Goal: Task Accomplishment & Management: Use online tool/utility

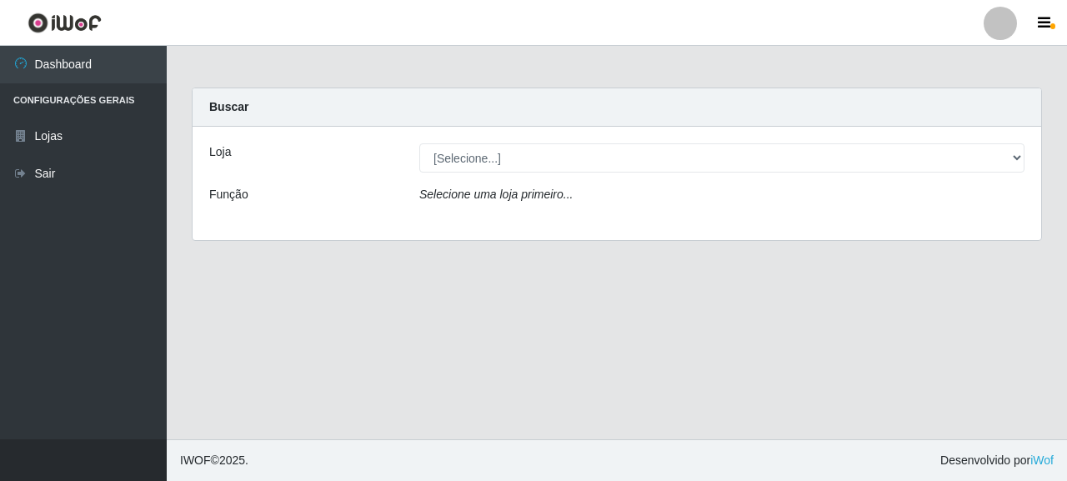
select select "496"
click at [419, 143] on select "[Selecione...] Supermercado Queiroz - [GEOGRAPHIC_DATA]" at bounding box center [721, 157] width 605 height 29
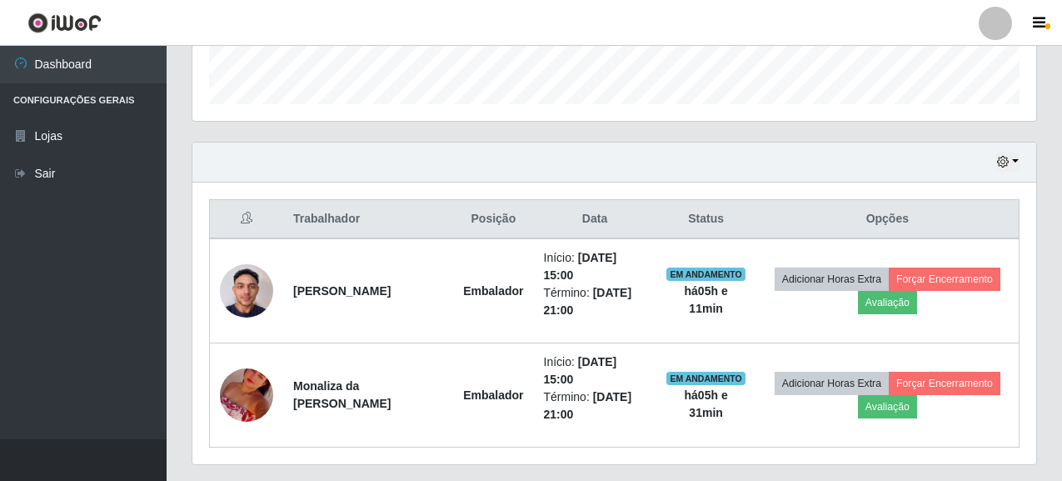
scroll to position [537, 0]
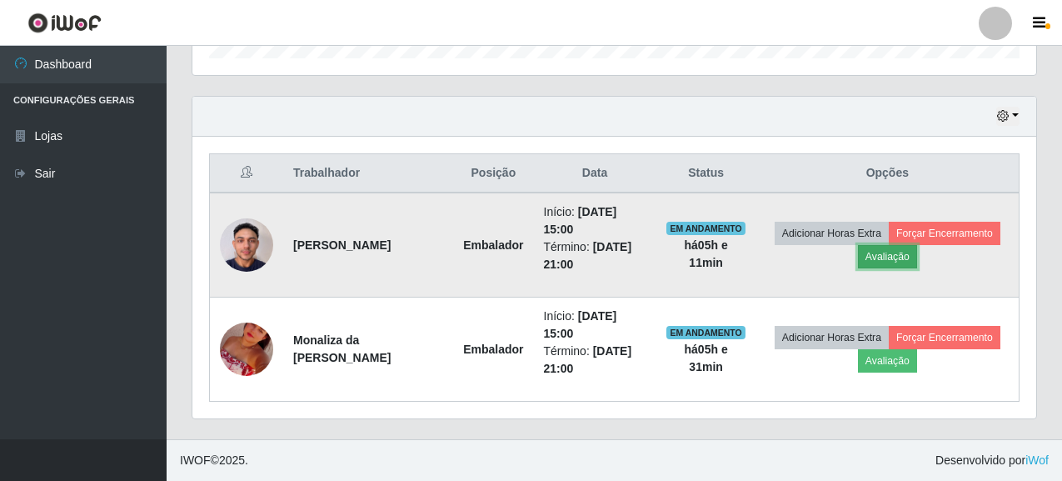
click at [908, 249] on button "Avaliação" at bounding box center [887, 256] width 59 height 23
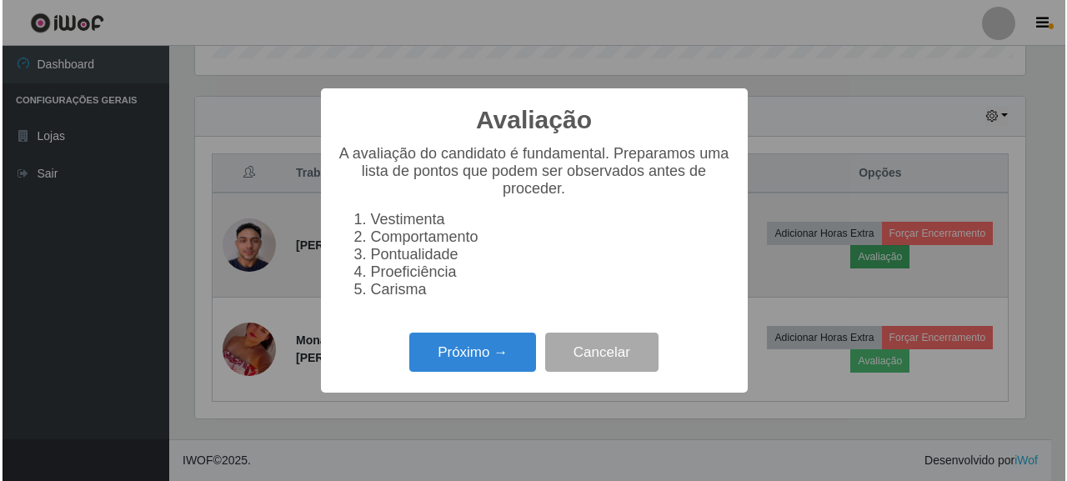
scroll to position [346, 834]
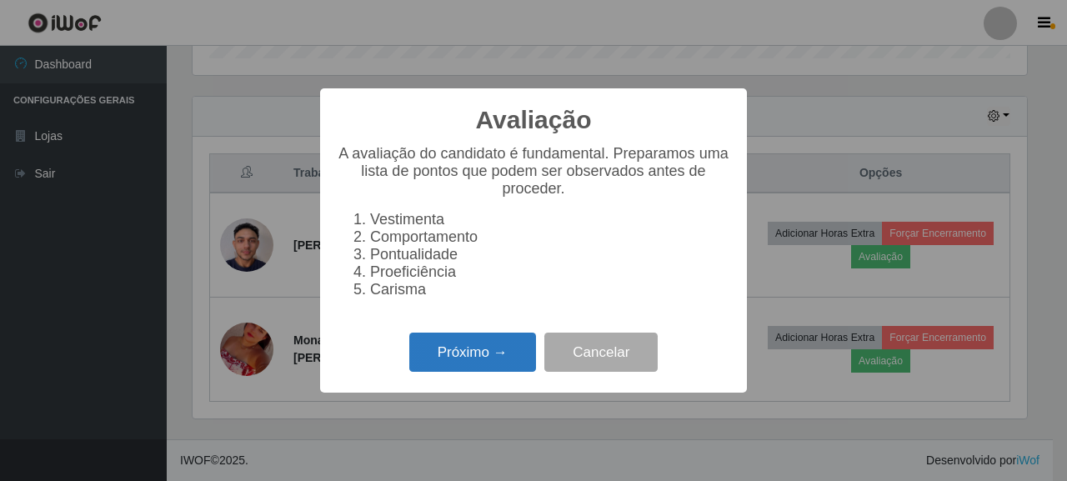
click at [506, 346] on button "Próximo →" at bounding box center [472, 351] width 127 height 39
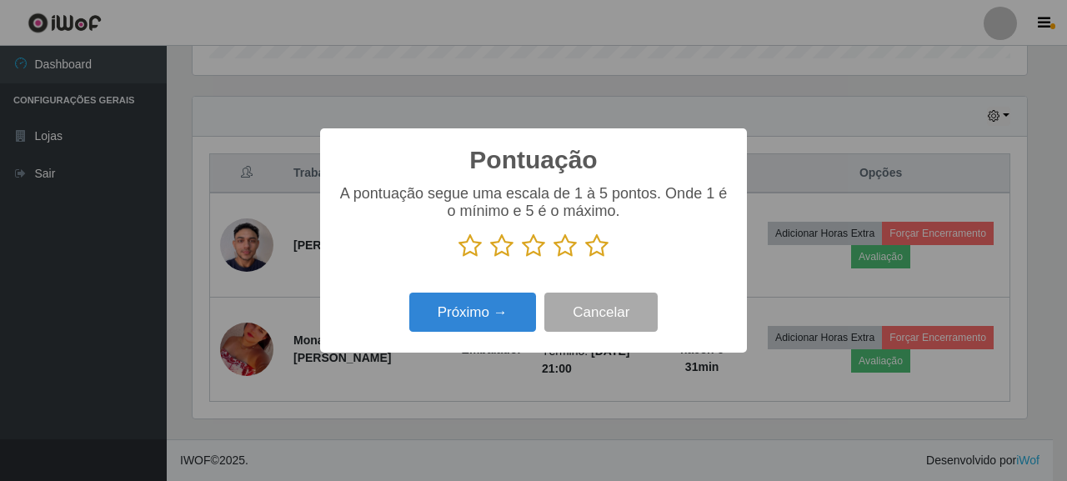
scroll to position [832895, 832407]
click at [592, 249] on icon at bounding box center [596, 245] width 23 height 25
click at [585, 258] on input "radio" at bounding box center [585, 258] width 0 height 0
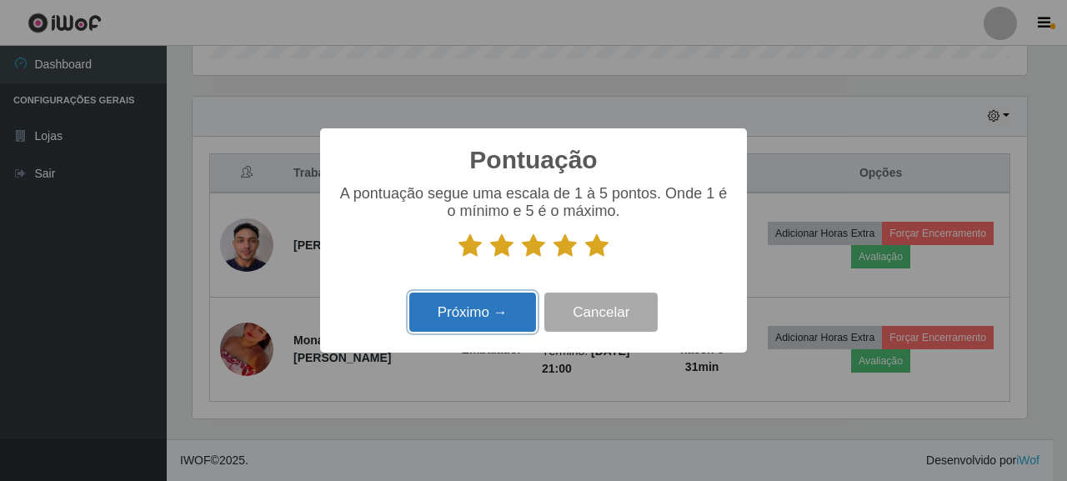
click at [503, 312] on button "Próximo →" at bounding box center [472, 311] width 127 height 39
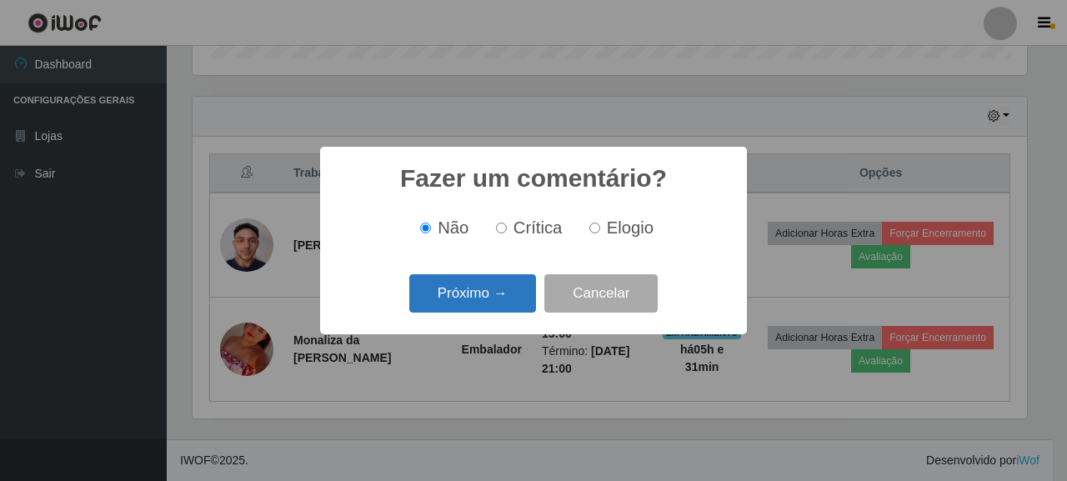
click at [506, 297] on button "Próximo →" at bounding box center [472, 293] width 127 height 39
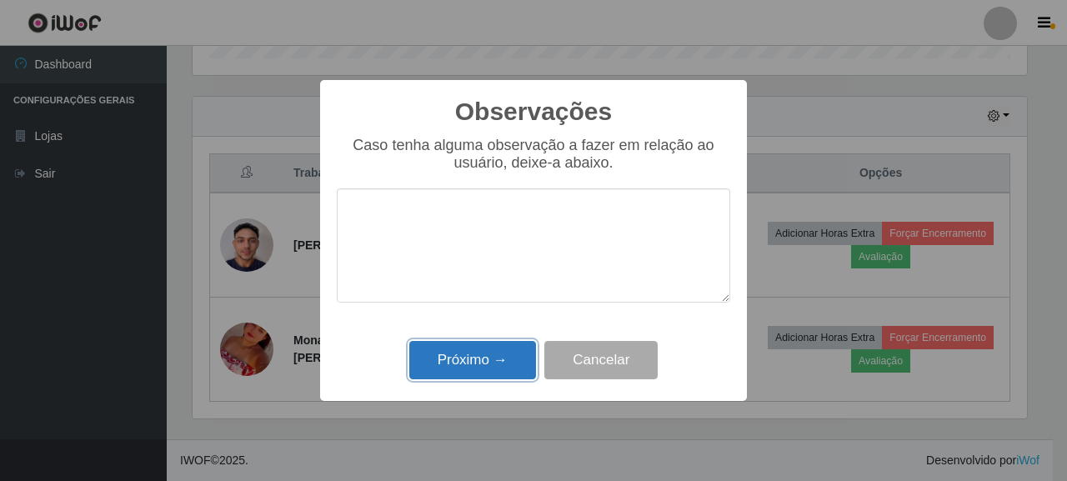
click at [427, 356] on button "Próximo →" at bounding box center [472, 360] width 127 height 39
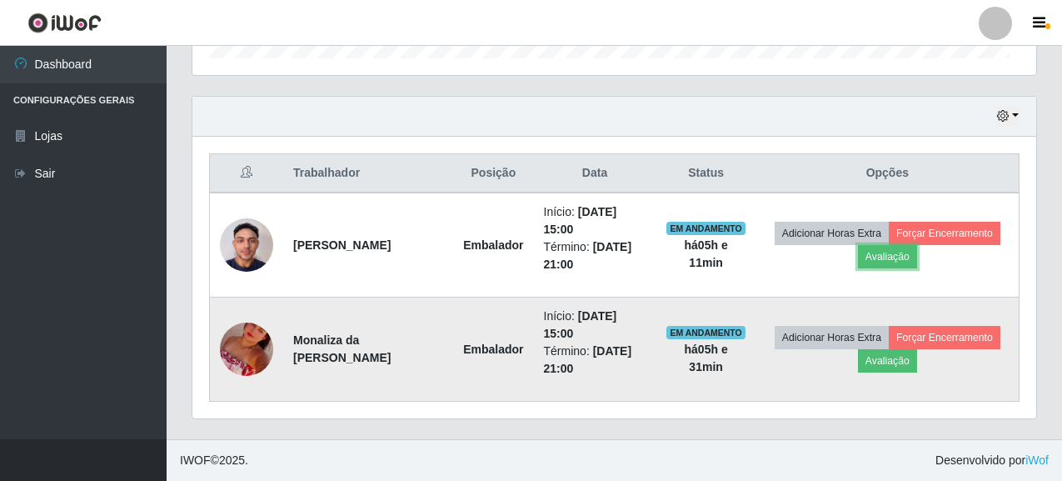
scroll to position [346, 844]
drag, startPoint x: 867, startPoint y: 370, endPoint x: 877, endPoint y: 365, distance: 11.2
click at [874, 367] on td "Adicionar Horas Extra Forçar Encerramento Avaliação" at bounding box center [888, 349] width 263 height 104
click at [877, 365] on button "Avaliação" at bounding box center [887, 360] width 59 height 23
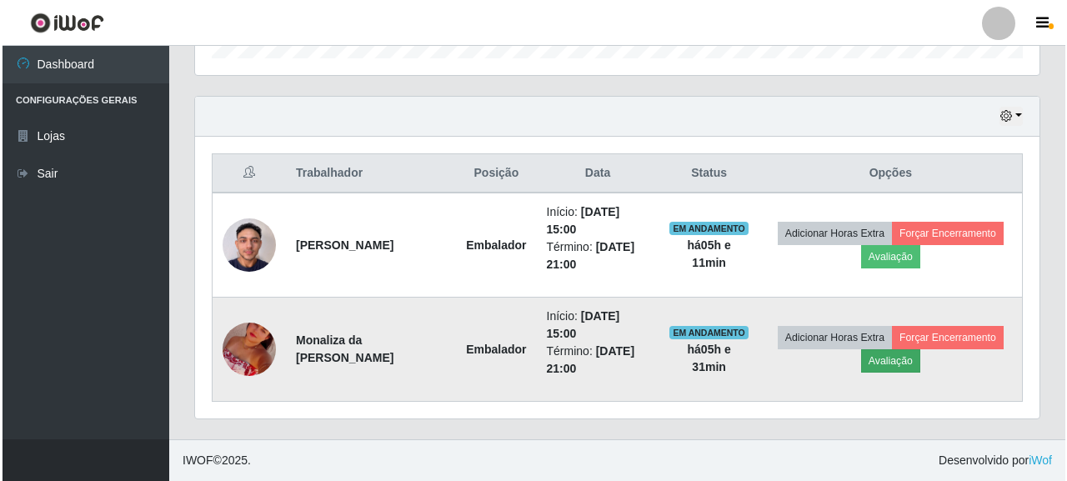
scroll to position [346, 834]
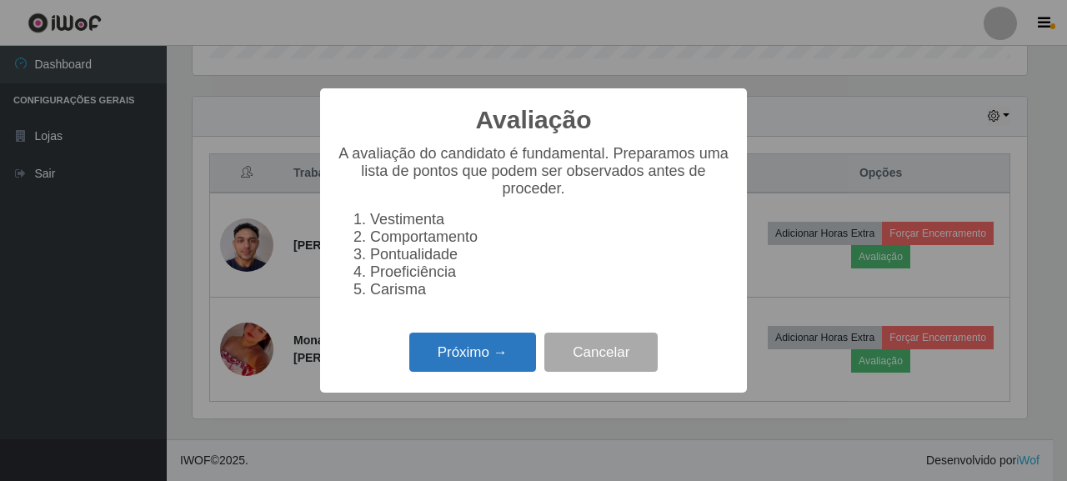
click at [491, 353] on button "Próximo →" at bounding box center [472, 351] width 127 height 39
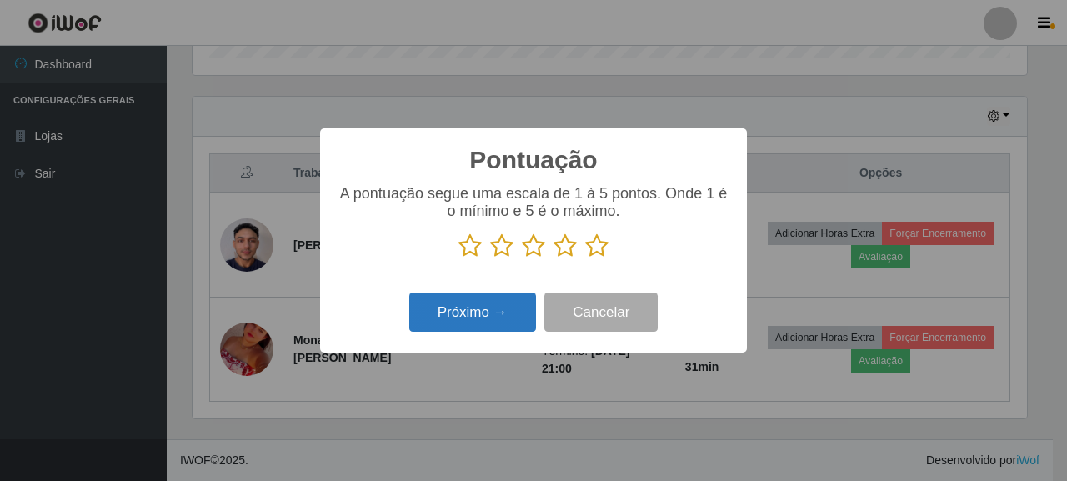
scroll to position [832895, 832407]
click at [582, 254] on p at bounding box center [533, 245] width 393 height 25
click at [592, 248] on icon at bounding box center [596, 245] width 23 height 25
click at [585, 258] on input "radio" at bounding box center [585, 258] width 0 height 0
click at [496, 310] on button "Próximo →" at bounding box center [472, 311] width 127 height 39
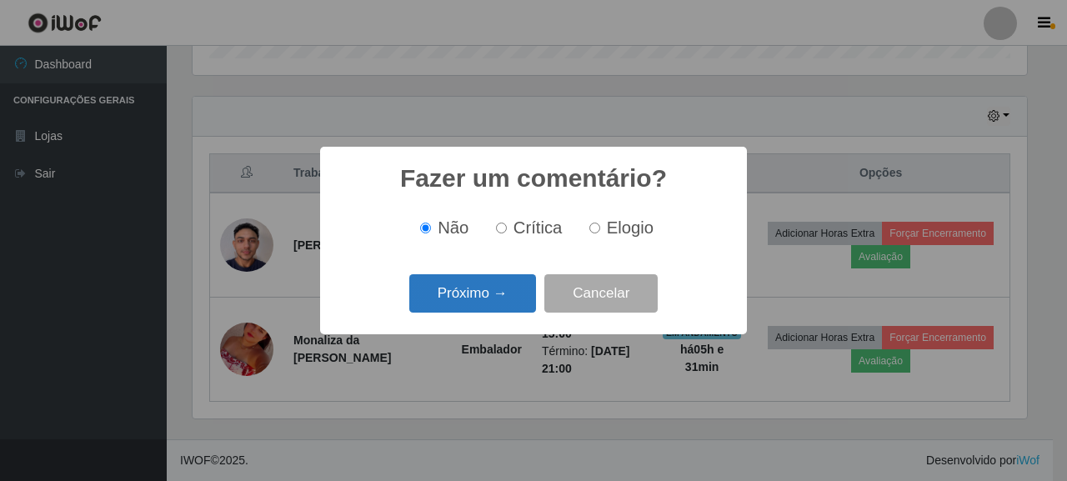
click at [489, 311] on button "Próximo →" at bounding box center [472, 293] width 127 height 39
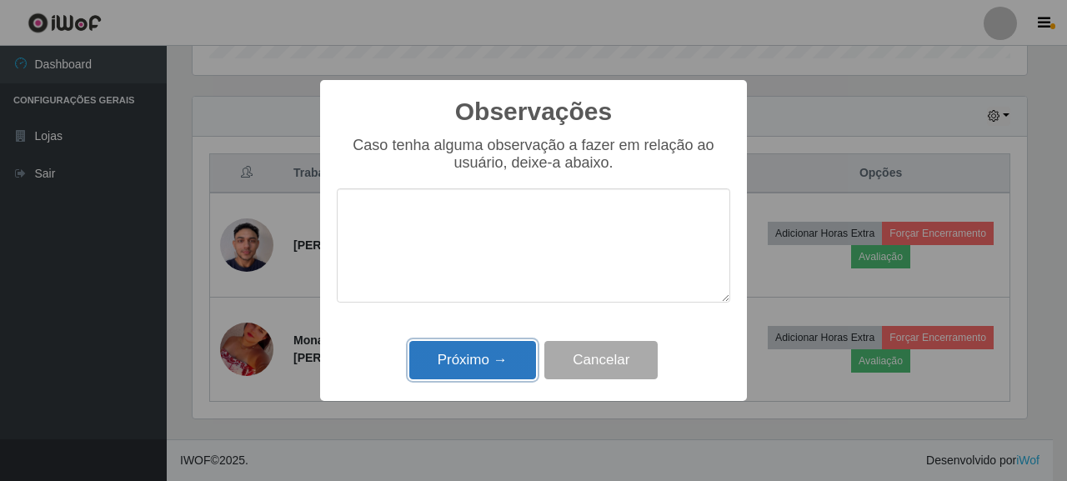
click at [462, 371] on button "Próximo →" at bounding box center [472, 360] width 127 height 39
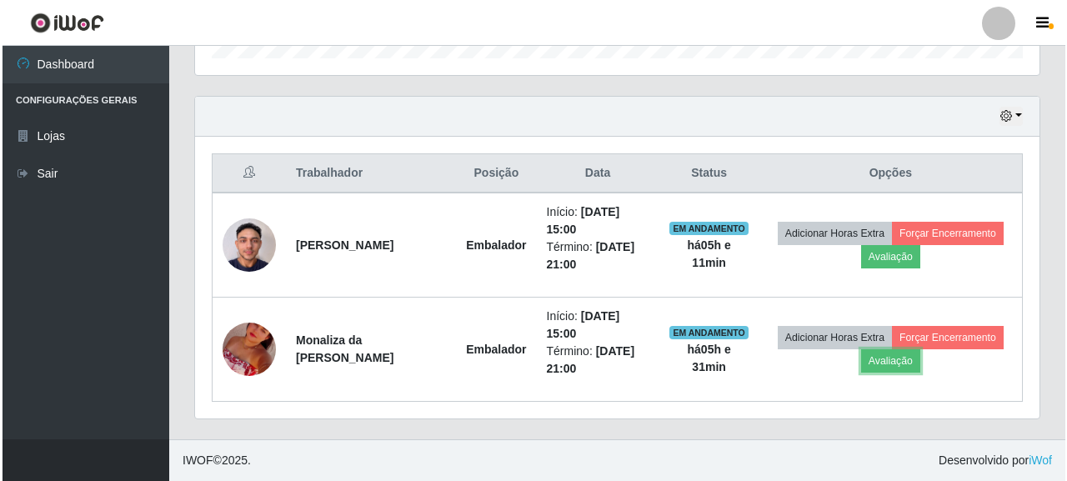
scroll to position [346, 844]
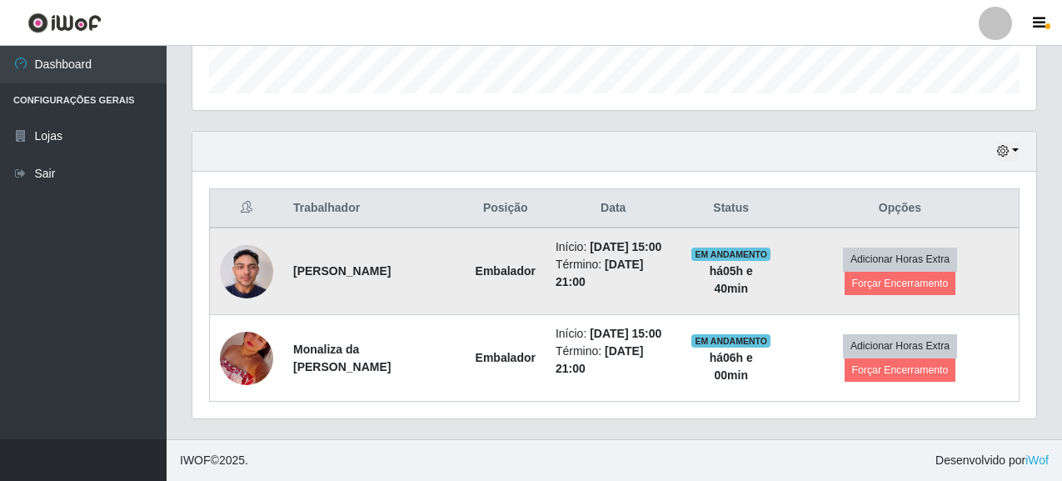
click at [883, 270] on td "Adicionar Horas Extra Forçar Encerramento" at bounding box center [901, 270] width 238 height 87
drag, startPoint x: 887, startPoint y: 257, endPoint x: 756, endPoint y: 288, distance: 135.2
click at [756, 288] on tr "[PERSON_NAME] Início: [DATE] 15:00 Término: [DATE] 21:00 EM ANDAMENTO há 05 h e…" at bounding box center [615, 270] width 810 height 87
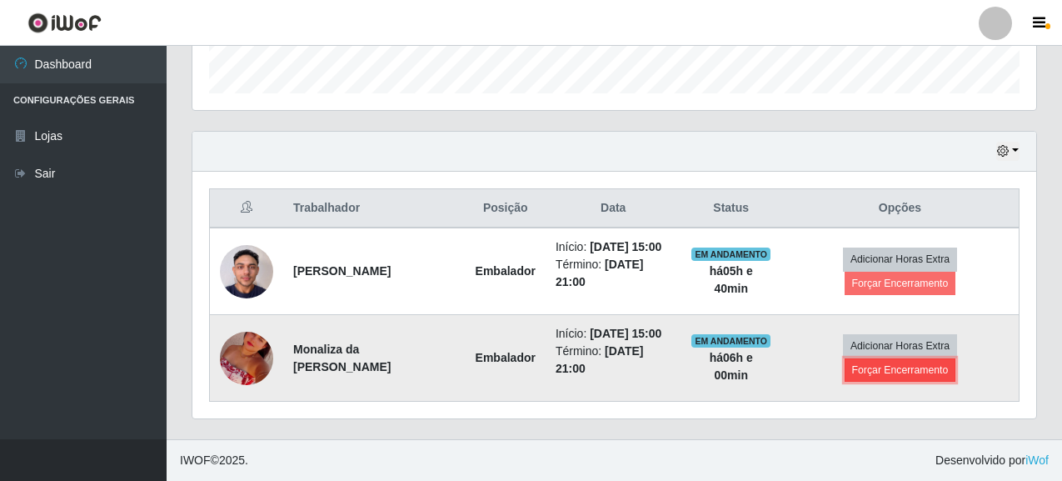
click at [876, 360] on button "Forçar Encerramento" at bounding box center [901, 369] width 112 height 23
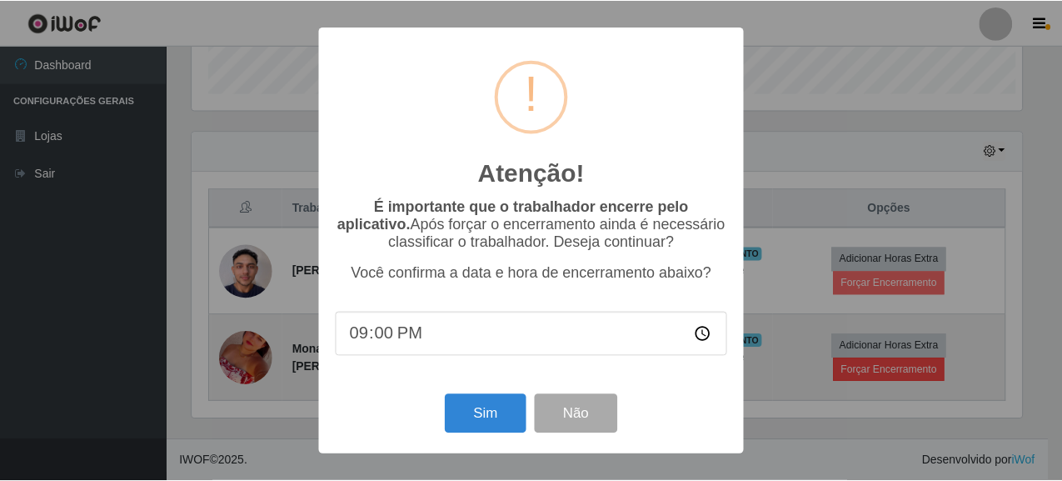
scroll to position [346, 834]
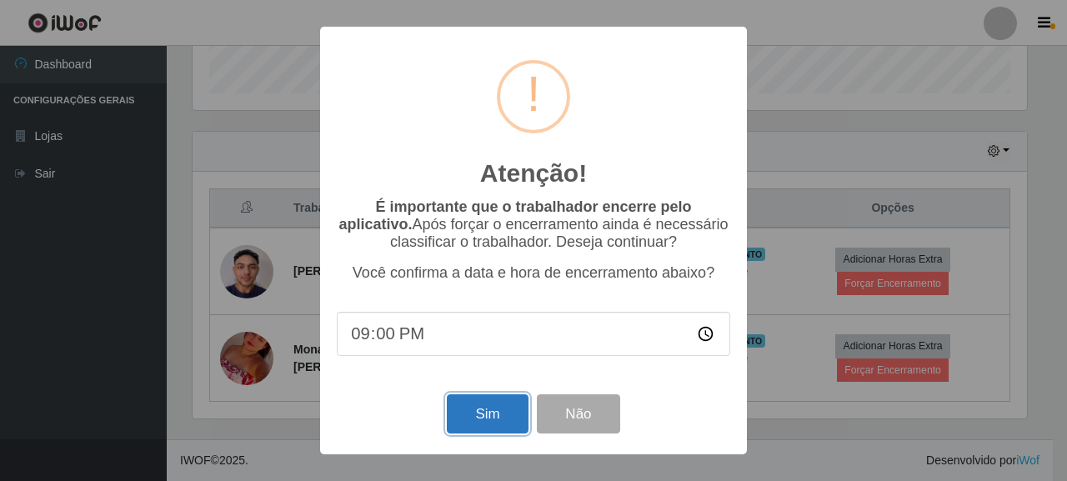
click at [488, 411] on button "Sim" at bounding box center [487, 413] width 81 height 39
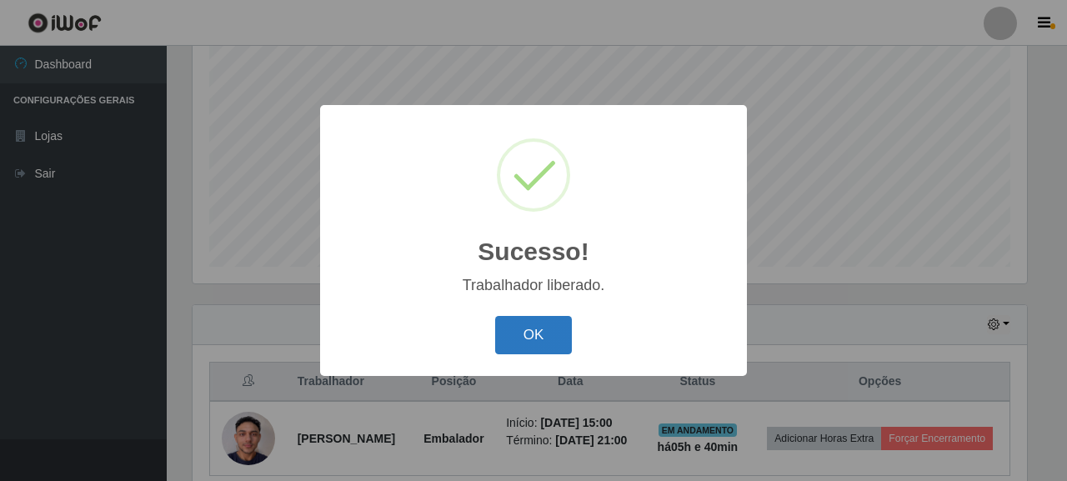
click at [533, 338] on button "OK" at bounding box center [533, 335] width 77 height 39
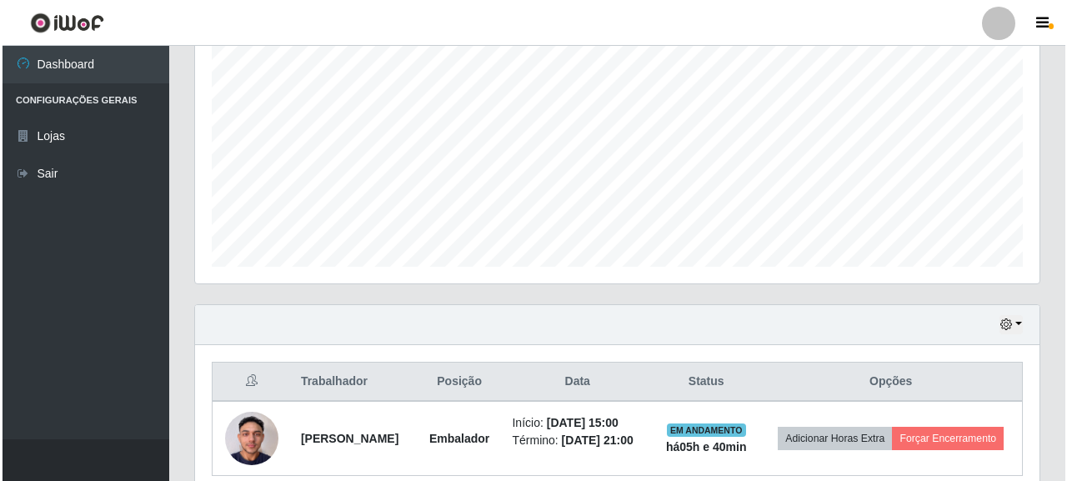
scroll to position [433, 0]
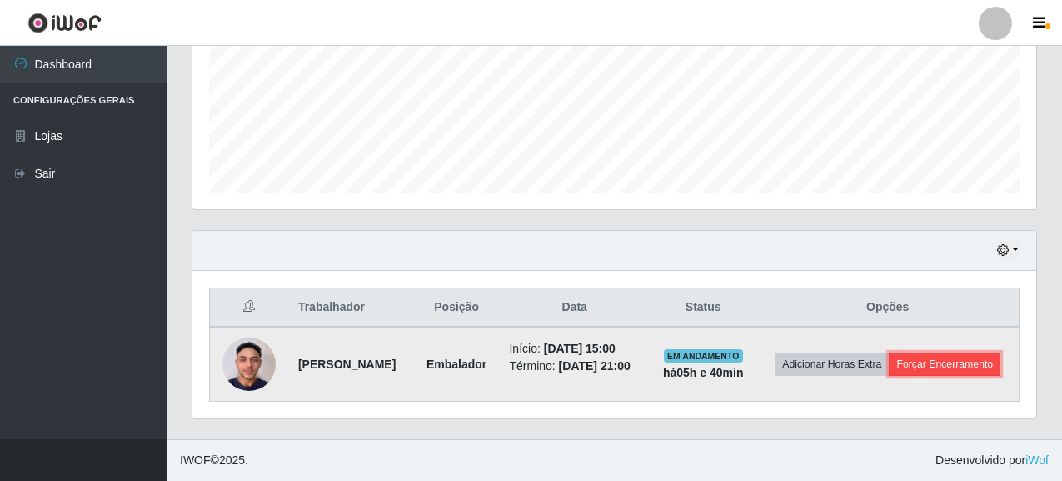
click at [889, 356] on button "Forçar Encerramento" at bounding box center [945, 363] width 112 height 23
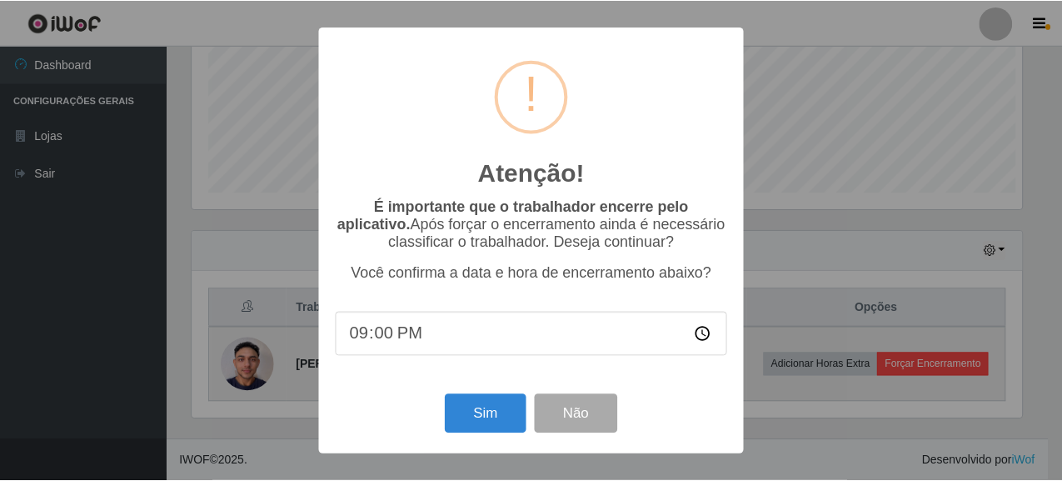
scroll to position [346, 834]
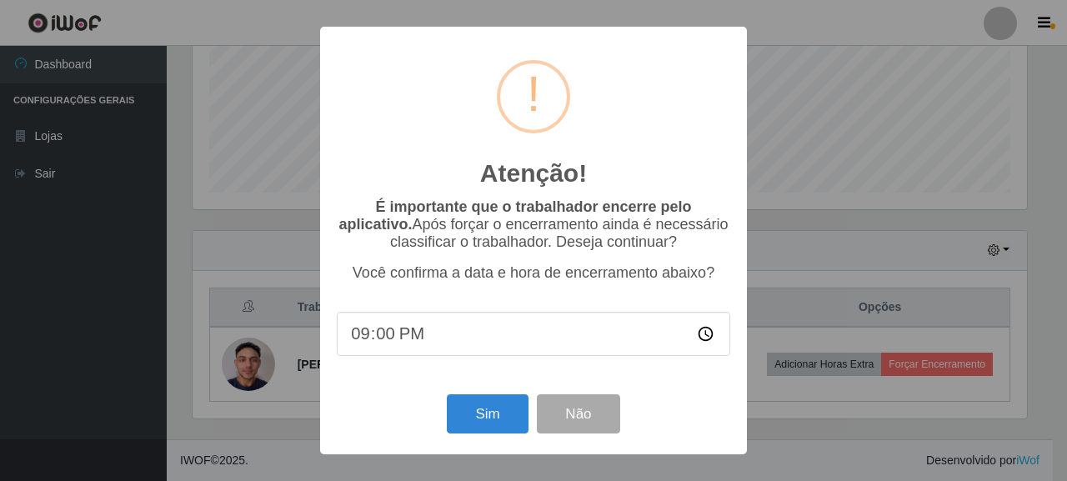
click at [701, 332] on input "21:00" at bounding box center [533, 334] width 393 height 44
click at [788, 330] on div "Atenção! × É importante que o trabalhador encerre pelo aplicativo. Após forçar …" at bounding box center [533, 240] width 1067 height 481
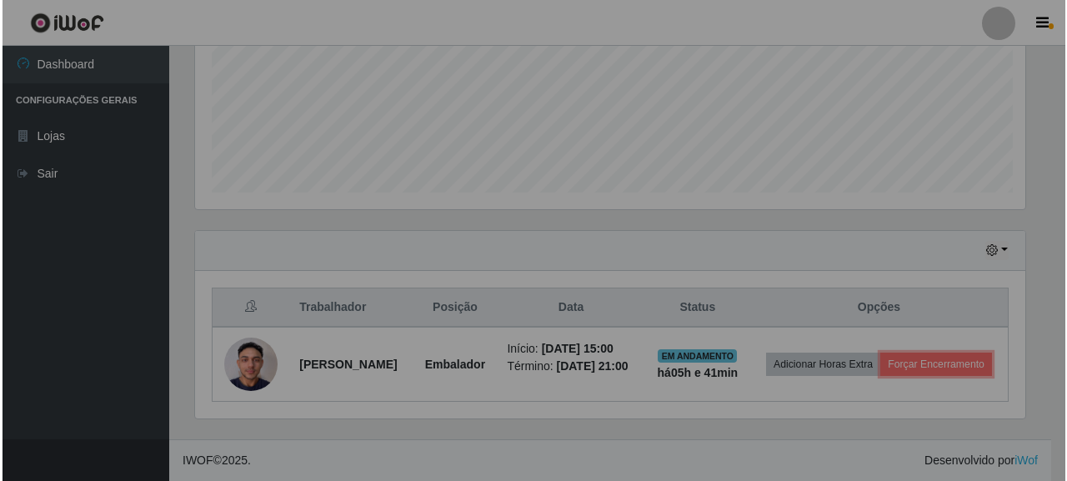
scroll to position [346, 844]
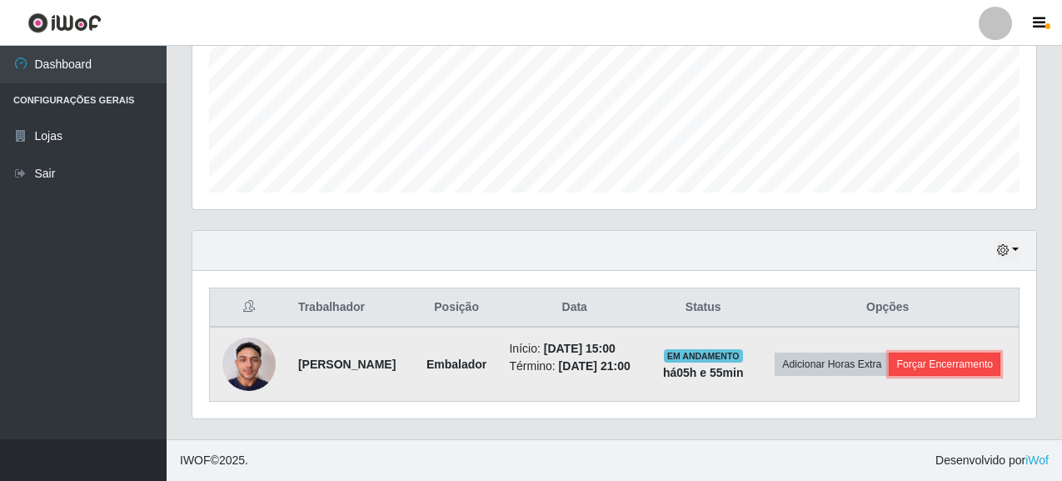
click at [889, 371] on button "Forçar Encerramento" at bounding box center [945, 363] width 112 height 23
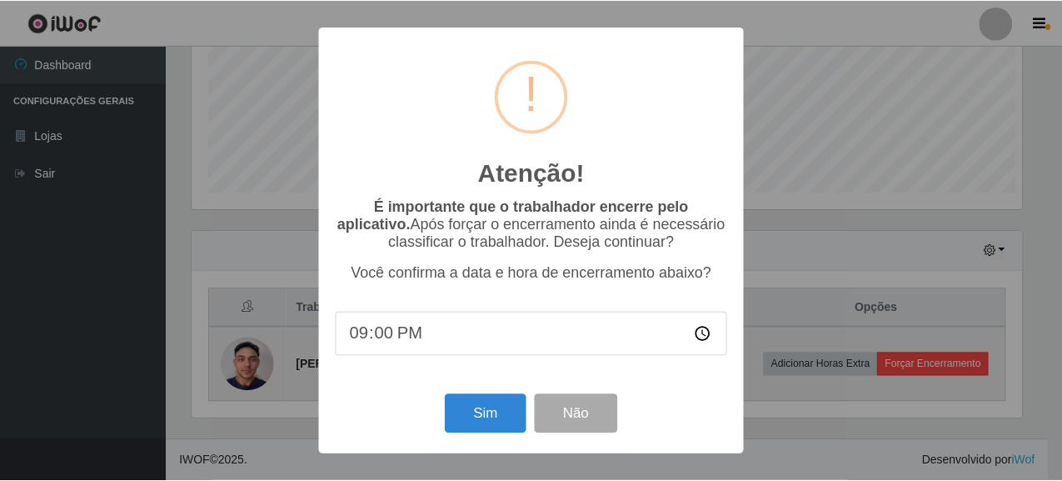
scroll to position [346, 834]
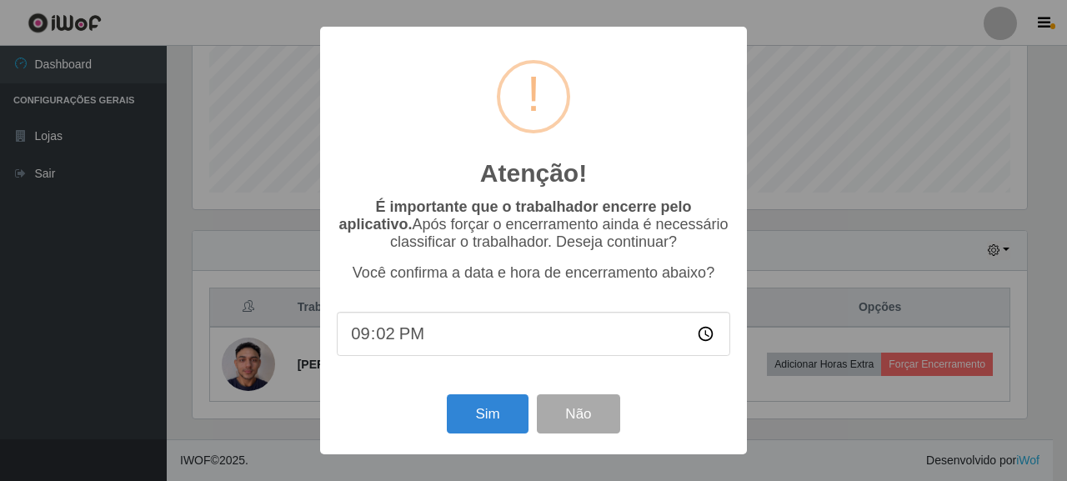
type input "21:20"
click at [467, 432] on button "Sim" at bounding box center [487, 413] width 81 height 39
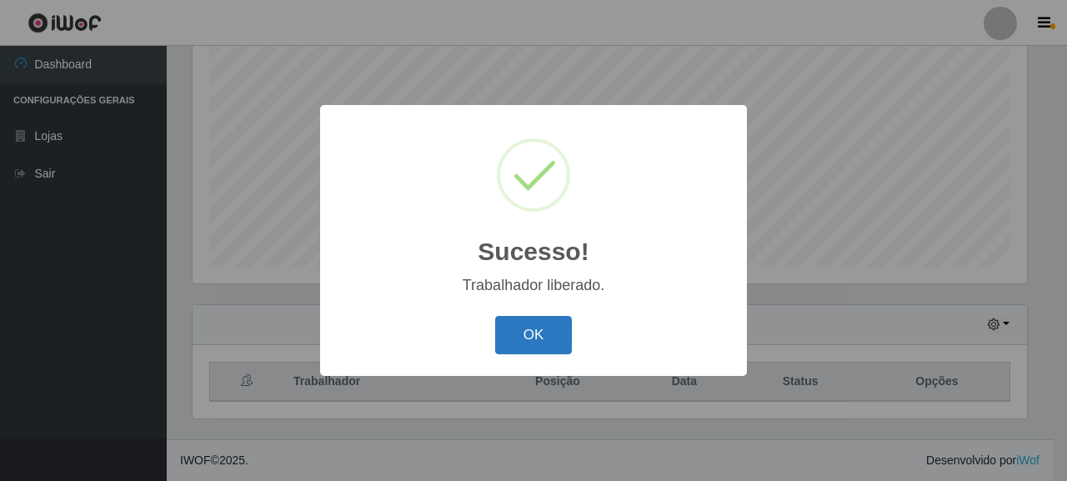
click at [562, 327] on button "OK" at bounding box center [533, 335] width 77 height 39
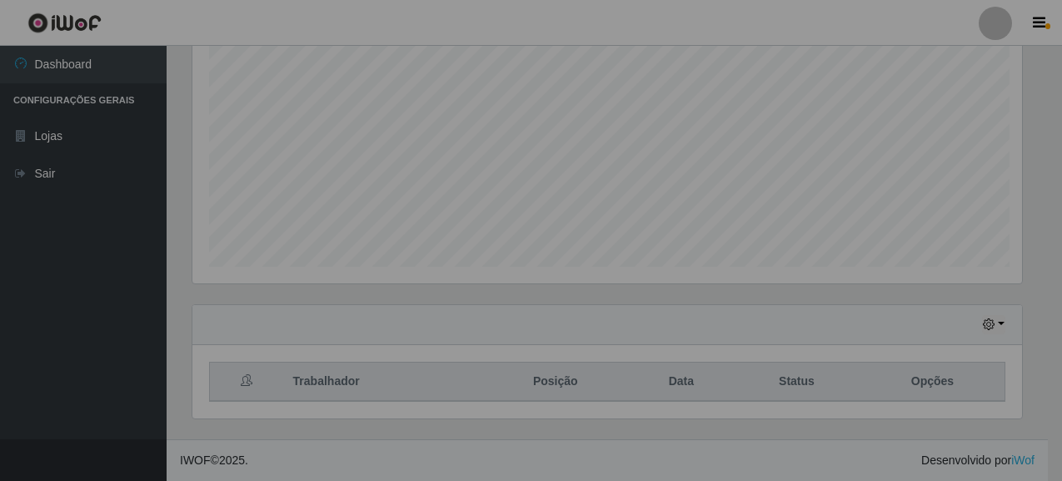
scroll to position [346, 844]
